Goal: Task Accomplishment & Management: Use online tool/utility

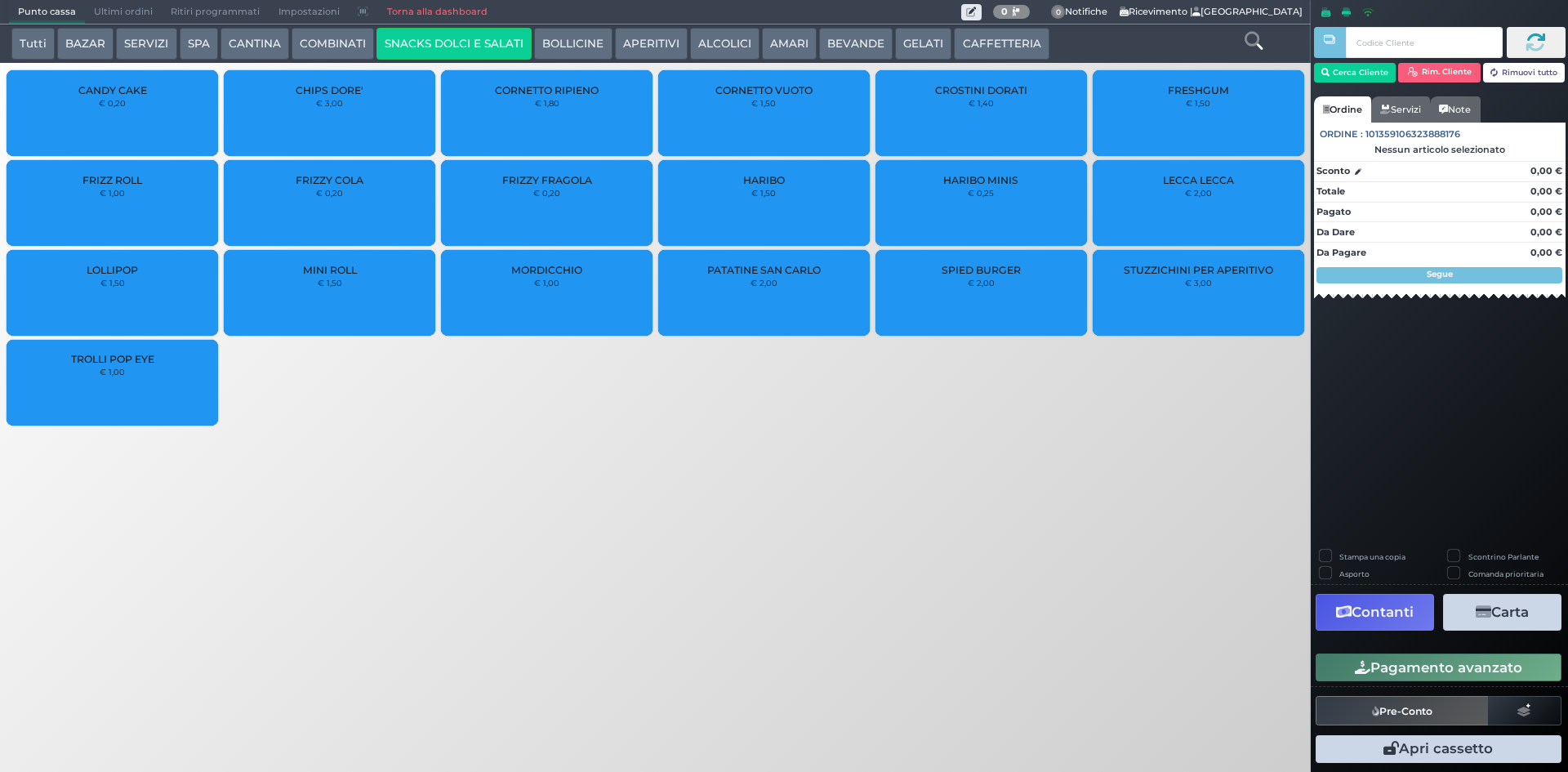
click at [148, 15] on span "Ultimi ordini" at bounding box center [123, 12] width 77 height 23
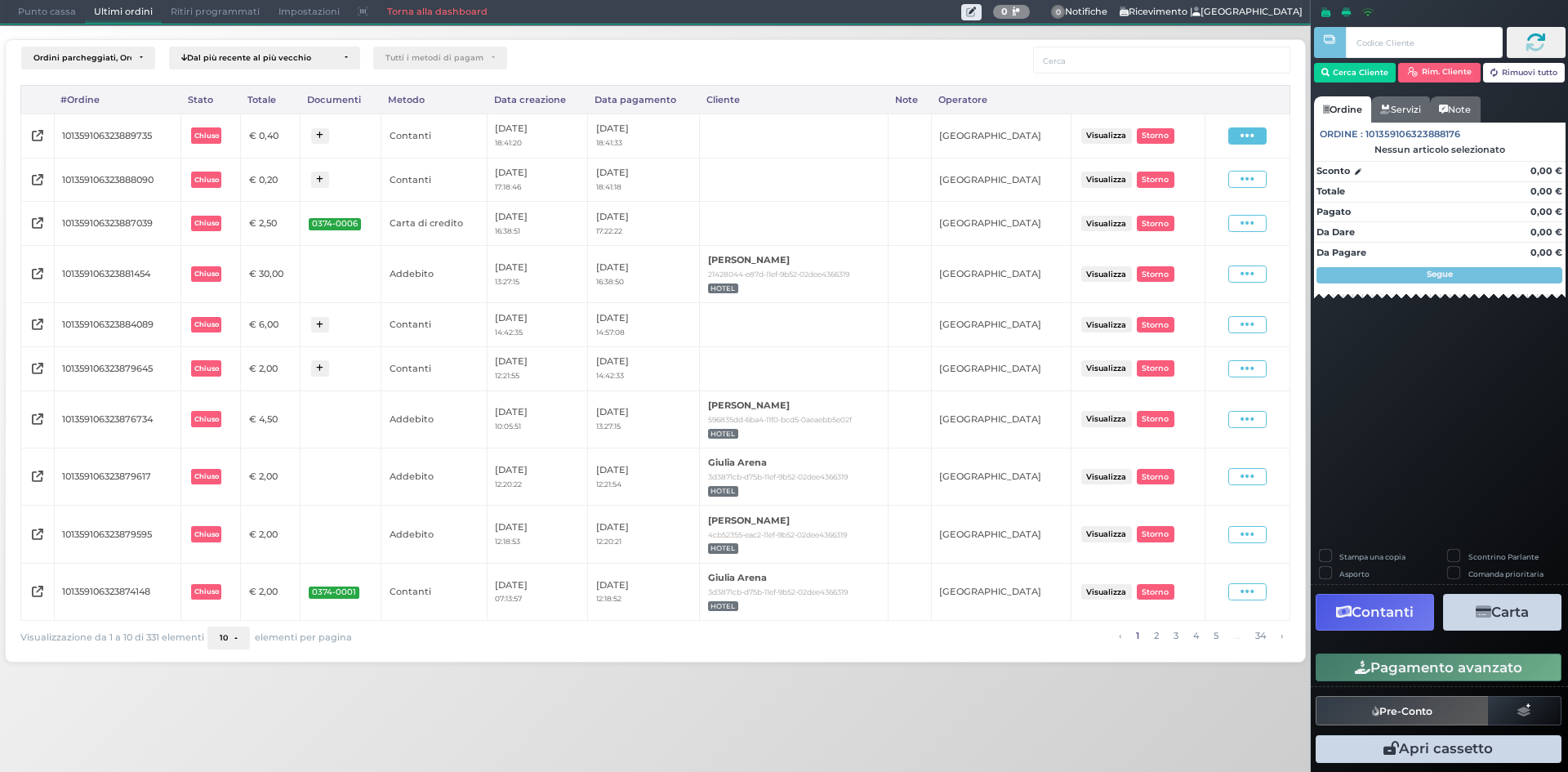
click at [1247, 136] on icon at bounding box center [1247, 136] width 14 height 15
click at [1225, 176] on span "Ristampa Pre-Conto" at bounding box center [1211, 182] width 67 height 28
click at [1245, 172] on icon at bounding box center [1247, 179] width 14 height 15
click at [1188, 221] on span "Ristampa Pre-Conto" at bounding box center [1211, 227] width 67 height 28
click at [1258, 132] on span at bounding box center [1248, 136] width 38 height 17
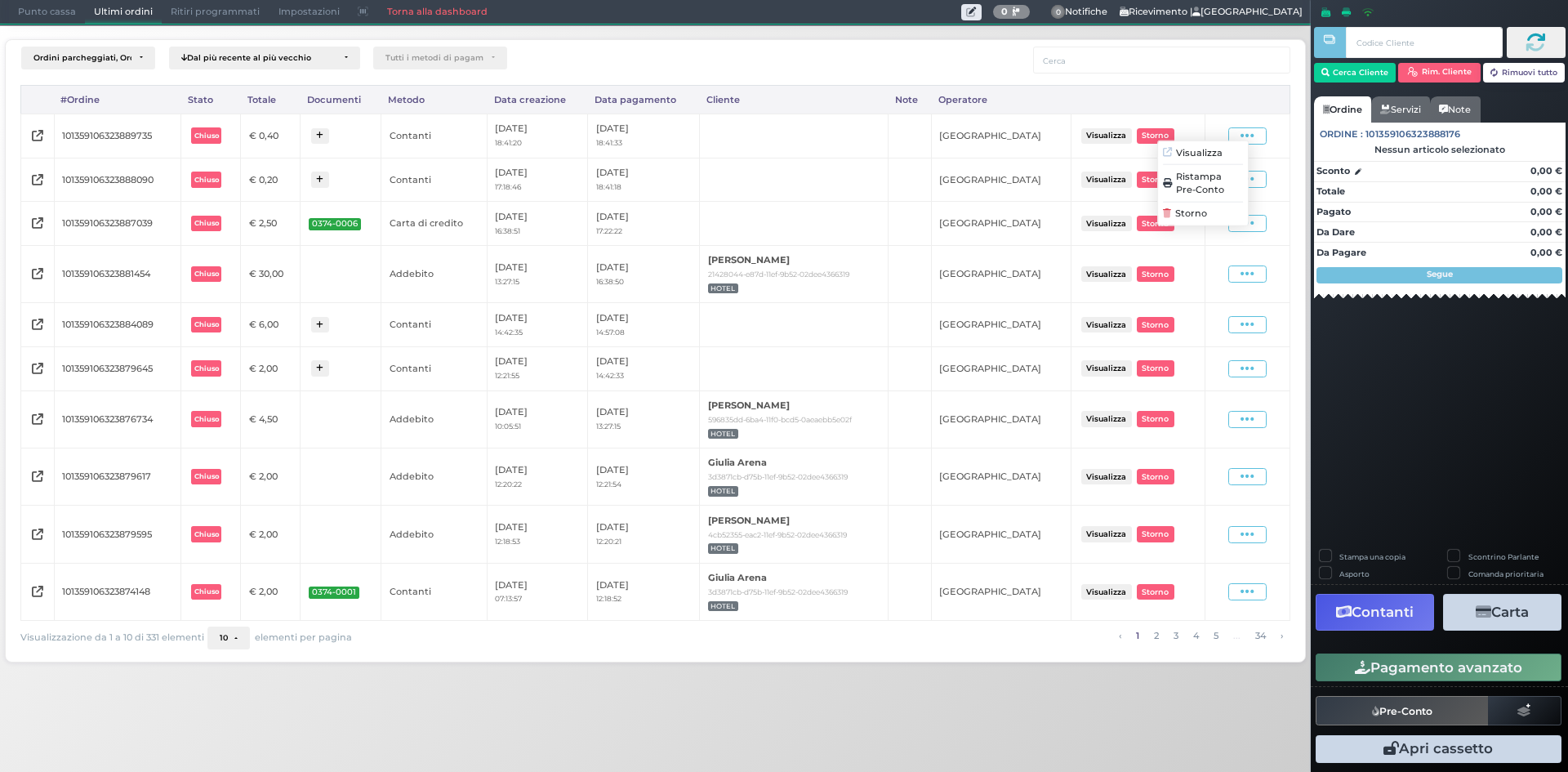
click at [1222, 189] on span "Ristampa Pre-Conto" at bounding box center [1211, 182] width 67 height 28
click at [66, 14] on span "Punto cassa" at bounding box center [47, 12] width 76 height 23
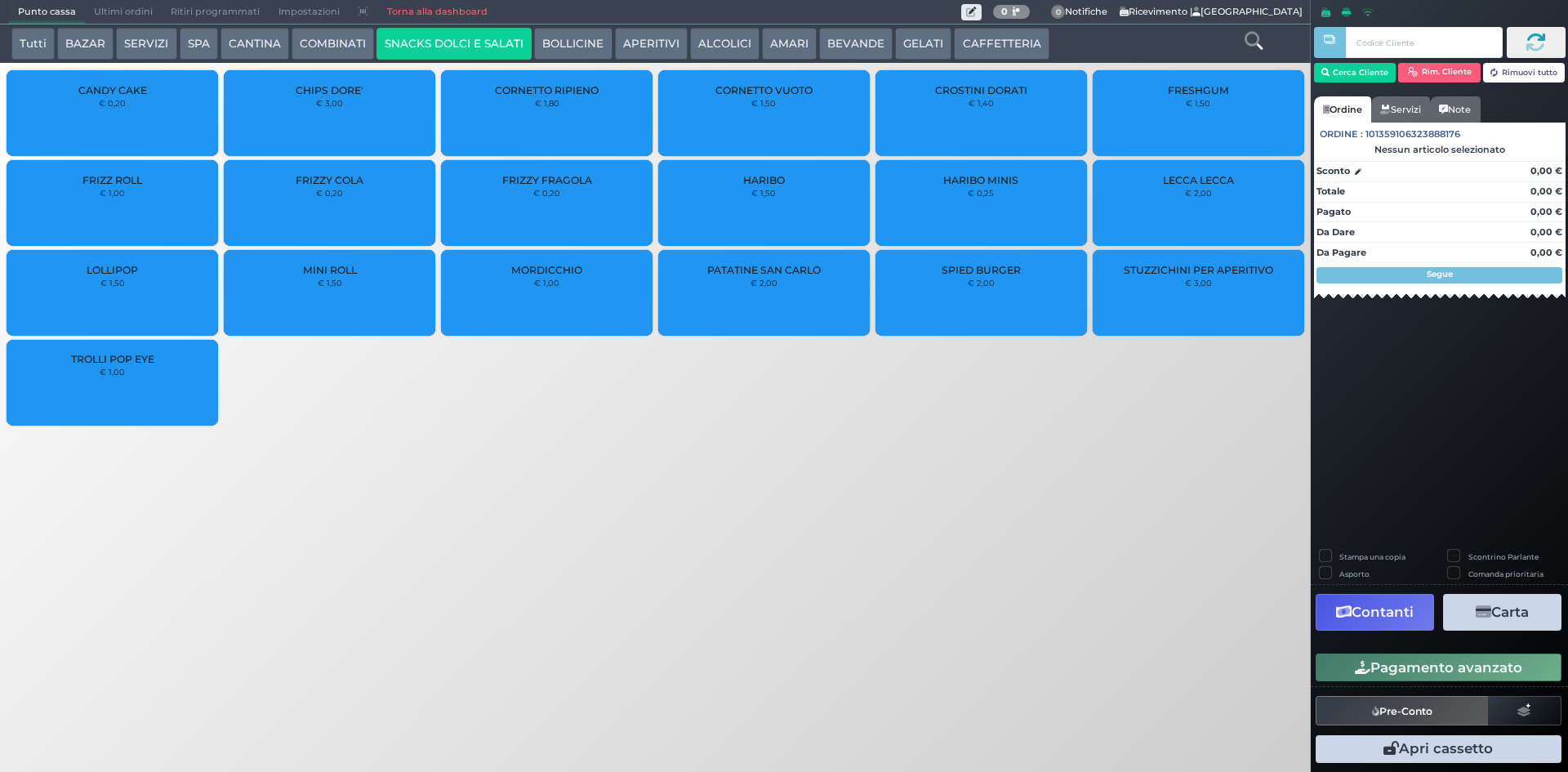
click at [101, 6] on span "Ultimi ordini" at bounding box center [123, 12] width 77 height 23
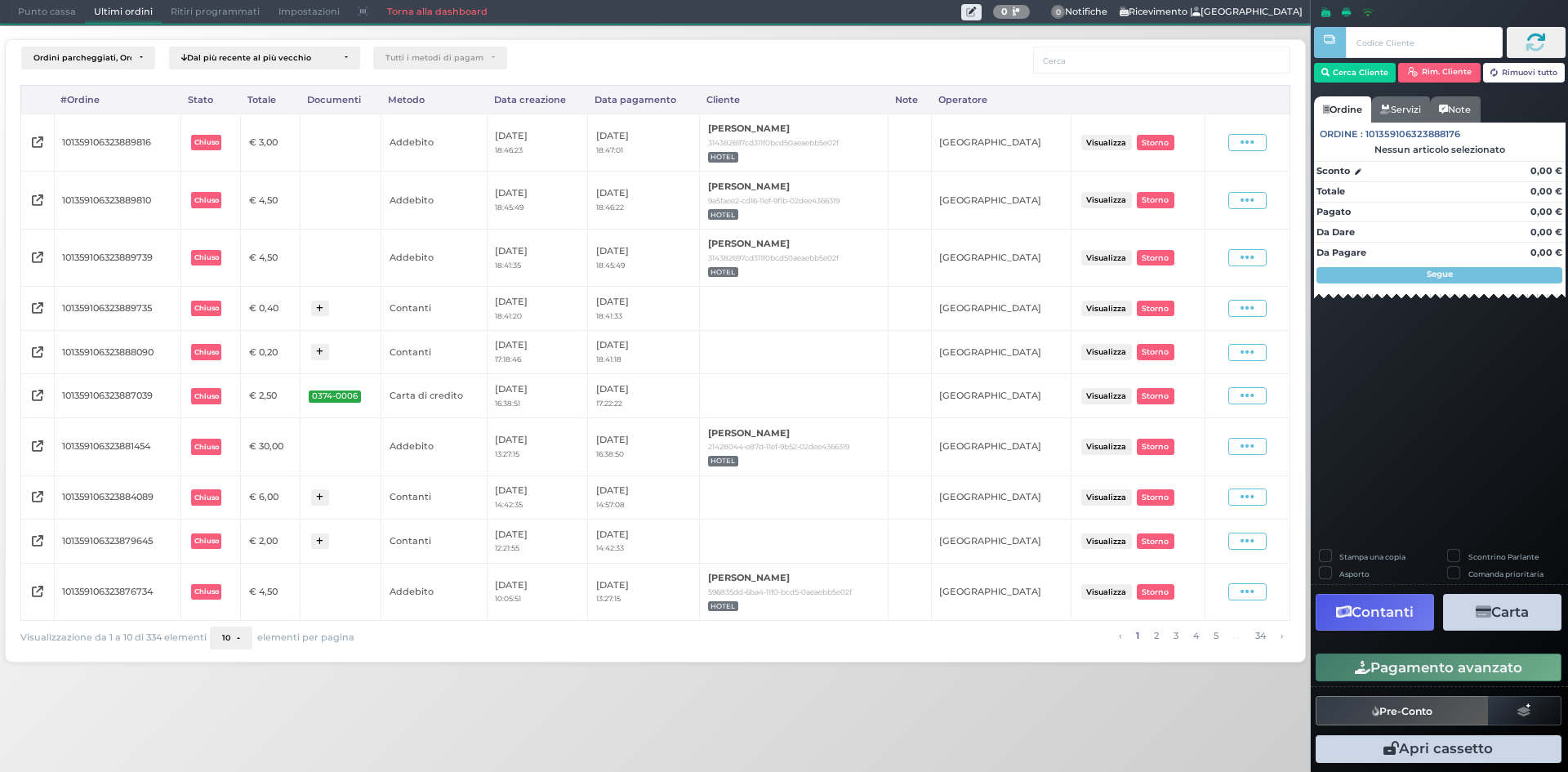
click at [53, 9] on span "Punto cassa" at bounding box center [47, 12] width 76 height 23
